Goal: Information Seeking & Learning: Learn about a topic

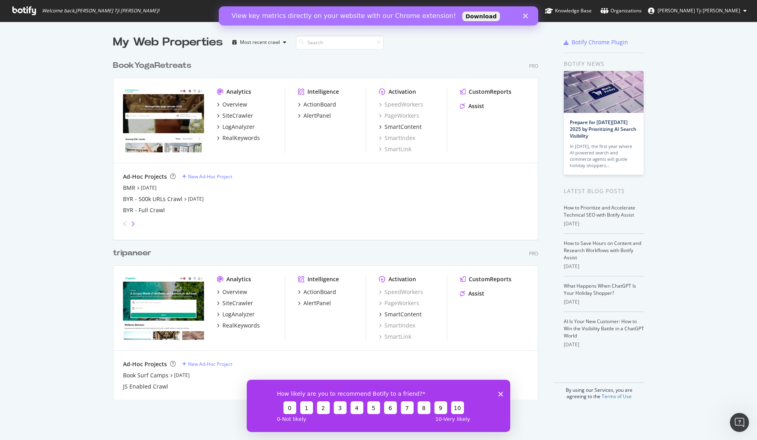
click at [134, 222] on icon "angle-right" at bounding box center [133, 224] width 4 height 6
click at [123, 225] on icon "angle-left" at bounding box center [125, 224] width 4 height 6
click at [232, 294] on div "Overview" at bounding box center [234, 292] width 25 height 8
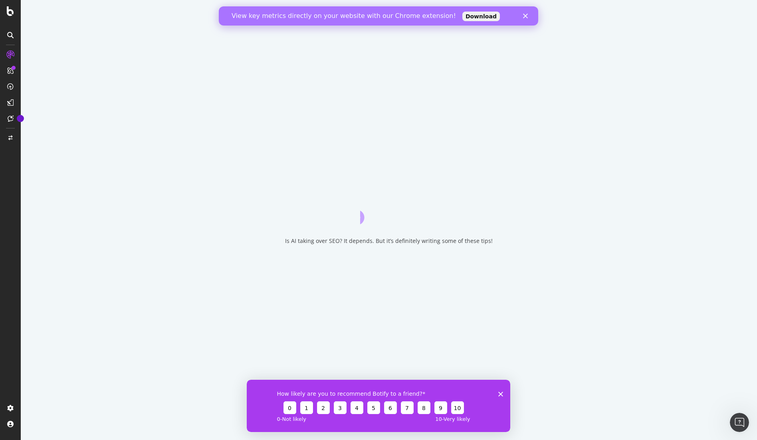
click at [527, 16] on icon "Close" at bounding box center [525, 16] width 5 height 5
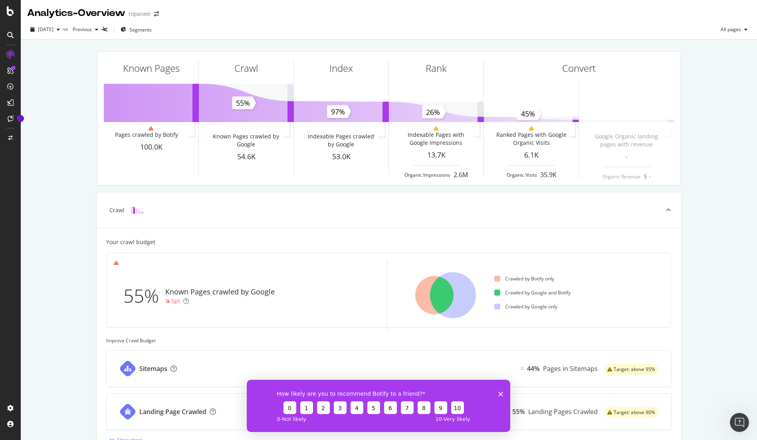
click at [36, 151] on div "Known Pages Pages crawled by Botify 100.0K Crawl Known Pages crawled by Google …" at bounding box center [389, 330] width 736 height 581
click at [60, 29] on icon "button" at bounding box center [58, 29] width 3 height 5
click at [52, 141] on div "Known Pages Pages crawled by Botify 100.0K Crawl Known Pages crawled by Google …" at bounding box center [389, 330] width 736 height 581
click at [57, 34] on div "[DATE]" at bounding box center [45, 30] width 36 height 12
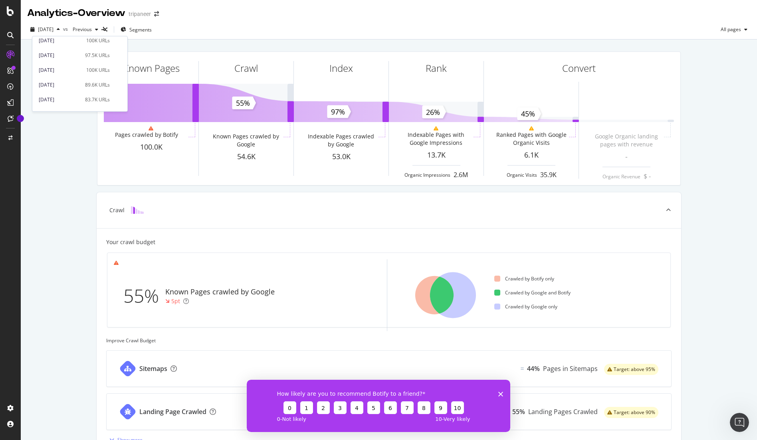
click at [66, 155] on div "Known Pages Pages crawled by Botify 100.0K Crawl Known Pages crawled by Google …" at bounding box center [389, 330] width 736 height 581
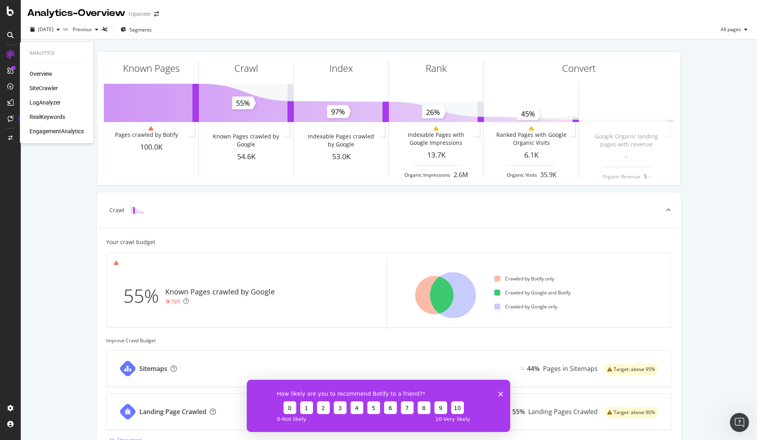
click at [44, 72] on div "Overview" at bounding box center [41, 74] width 23 height 8
click at [43, 88] on div "SiteCrawler" at bounding box center [44, 88] width 28 height 8
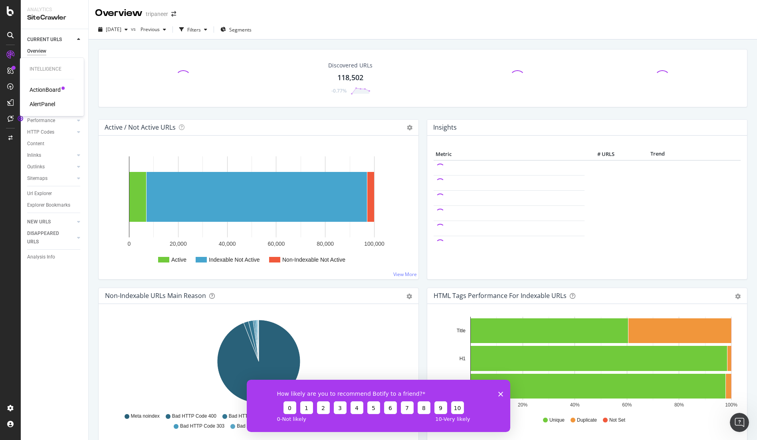
click at [43, 88] on div "ActionBoard" at bounding box center [45, 90] width 31 height 8
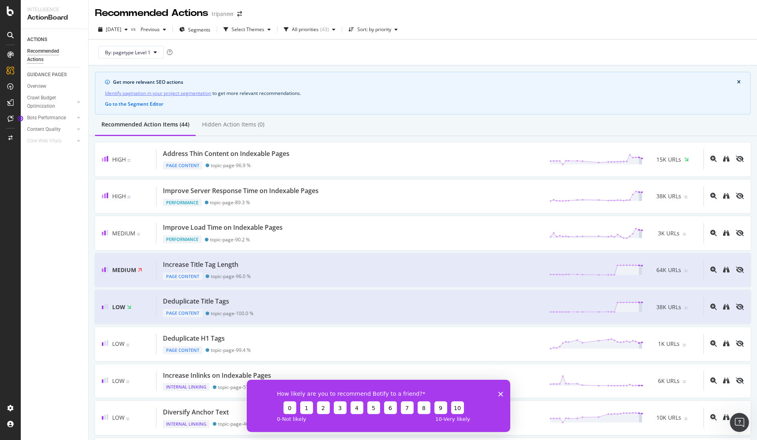
click at [498, 392] on icon "Close survey" at bounding box center [500, 394] width 5 height 5
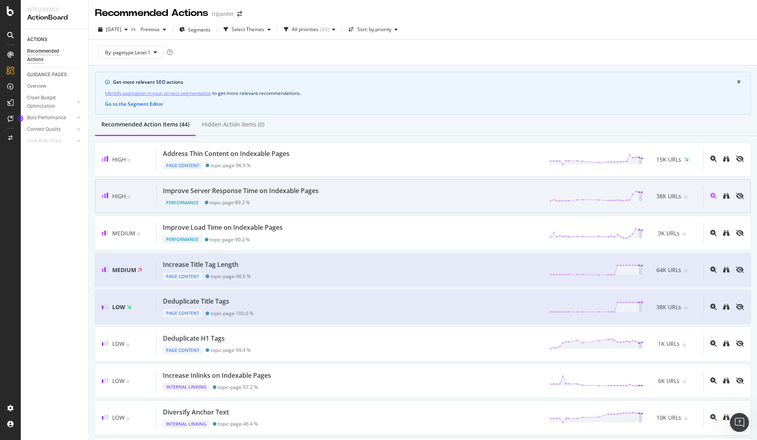
click at [221, 195] on div "Improve Server Response Time on Indexable Pages" at bounding box center [241, 190] width 156 height 9
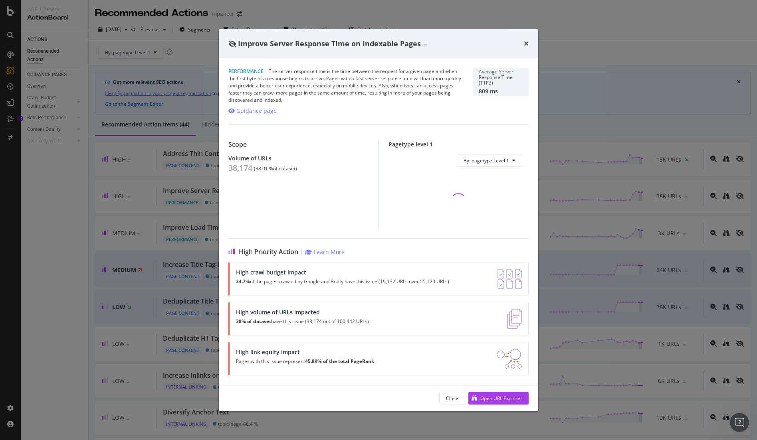
click at [500, 406] on div "Close Open URL Explorer" at bounding box center [378, 399] width 319 height 26
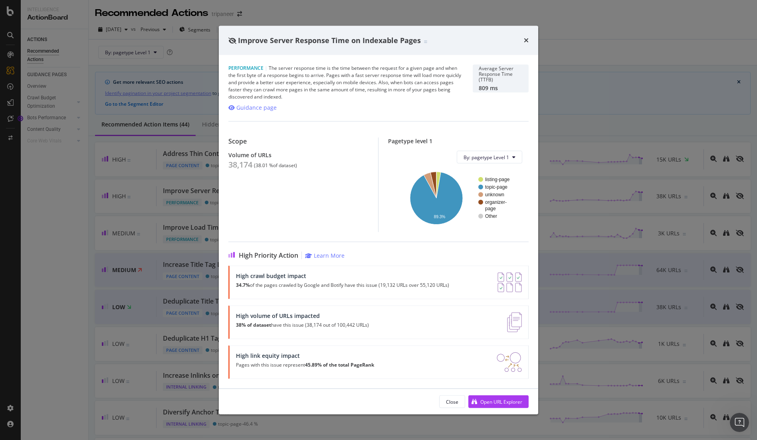
click at [500, 394] on div "Close Open URL Explorer" at bounding box center [378, 402] width 319 height 26
click at [500, 406] on div "Open URL Explorer" at bounding box center [495, 402] width 54 height 12
click at [529, 39] on div "Improve Server Response Time on Indexable Pages" at bounding box center [378, 41] width 319 height 30
click at [527, 38] on icon "times" at bounding box center [526, 40] width 5 height 6
